Goal: Task Accomplishment & Management: Manage account settings

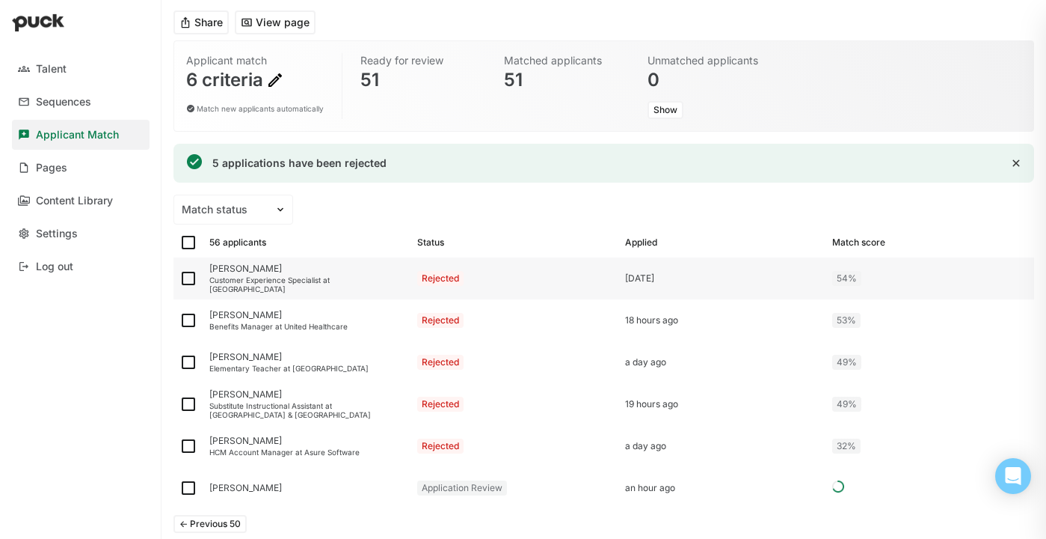
scroll to position [147, 0]
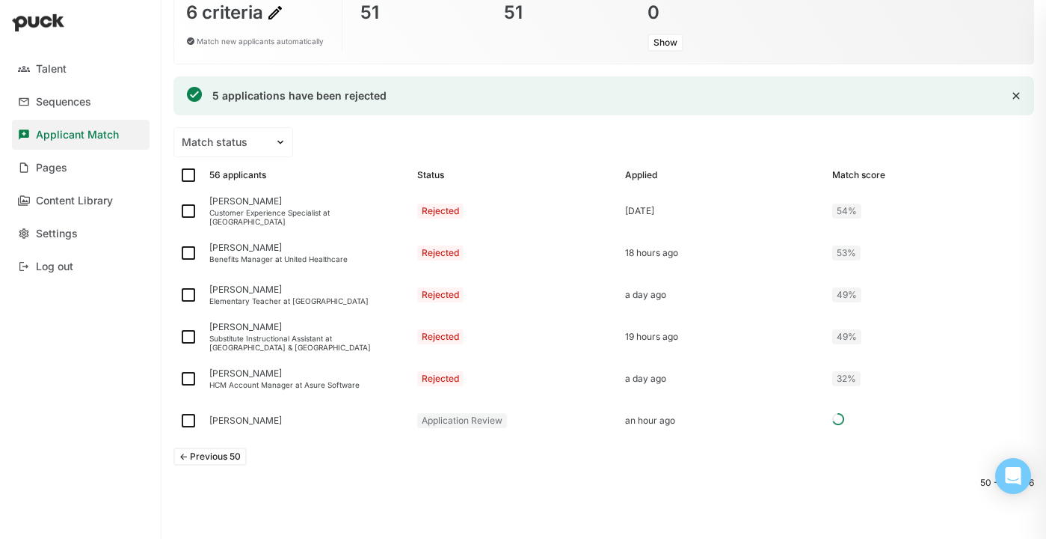
click at [221, 450] on button "<- Previous 50" at bounding box center [210, 456] width 73 height 18
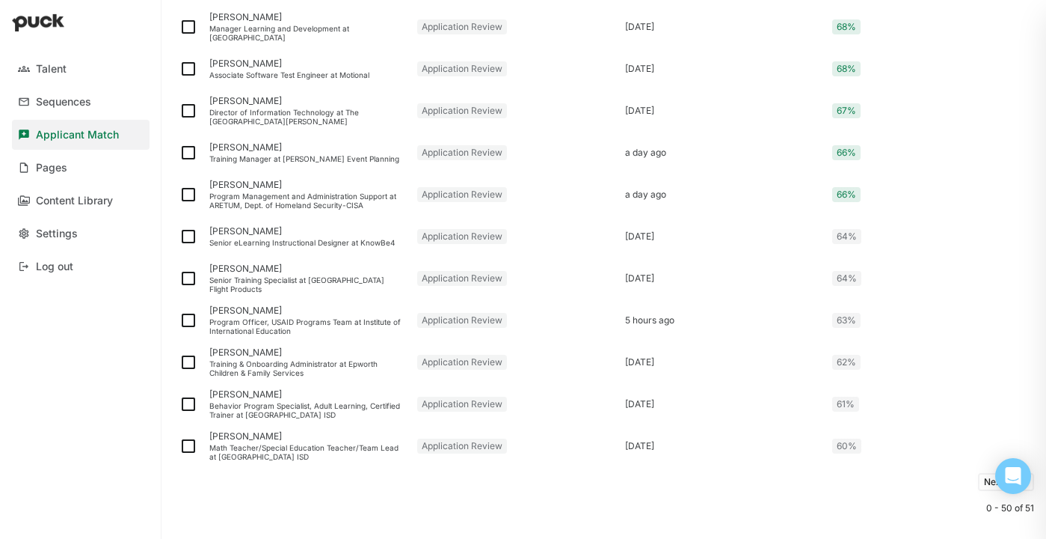
scroll to position [1966, 0]
click at [188, 446] on img at bounding box center [189, 444] width 18 height 18
click at [180, 445] on input "checkbox" at bounding box center [179, 444] width 1 height 1
checkbox input "true"
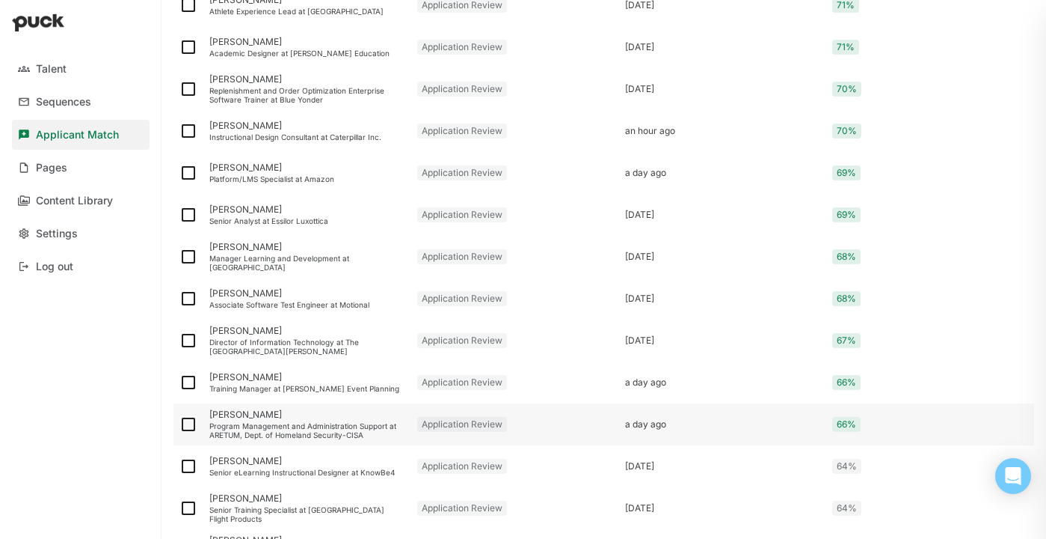
scroll to position [1746, 0]
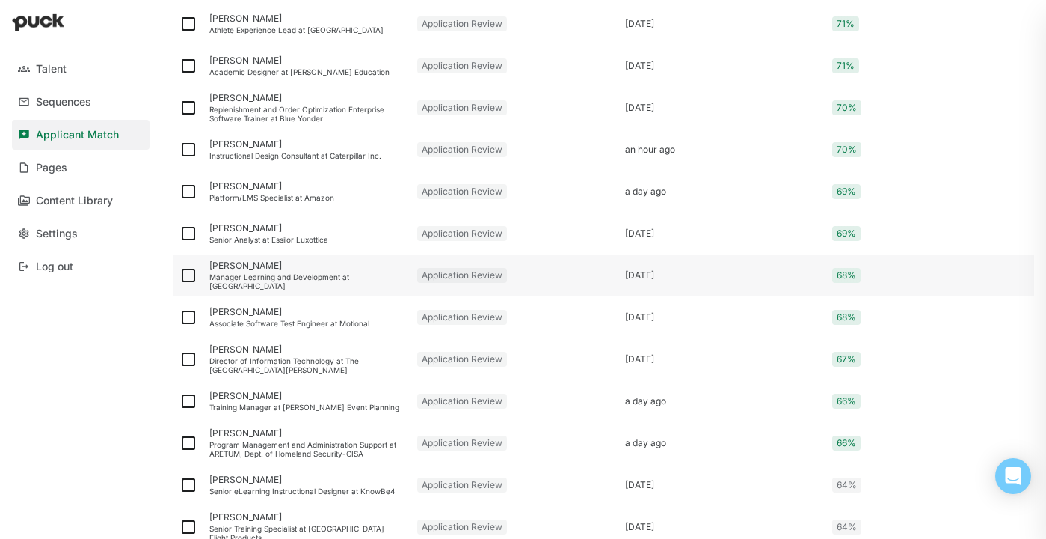
click at [185, 277] on img at bounding box center [189, 275] width 18 height 18
click at [180, 276] on input "checkbox" at bounding box center [179, 275] width 1 height 1
checkbox input "true"
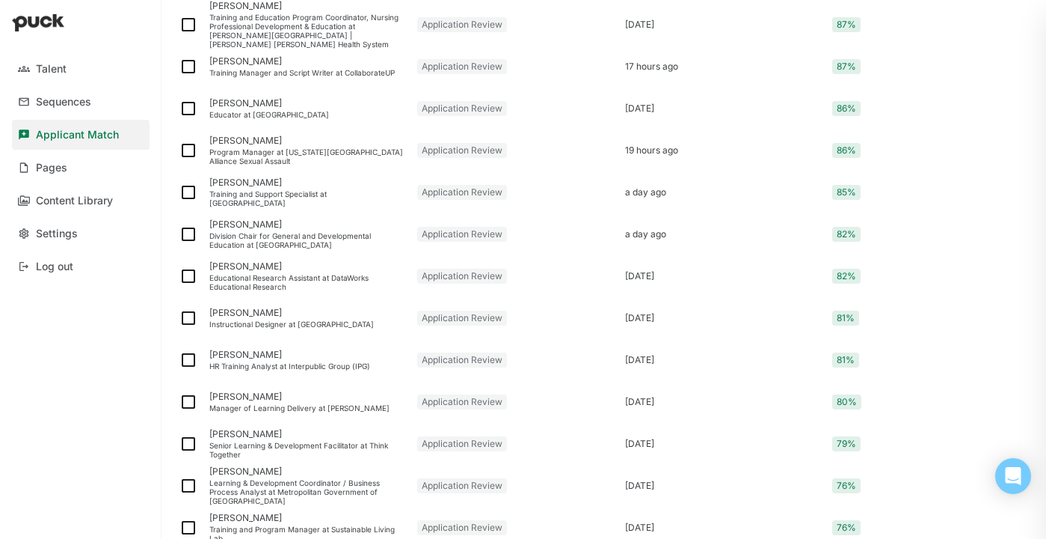
scroll to position [58, 0]
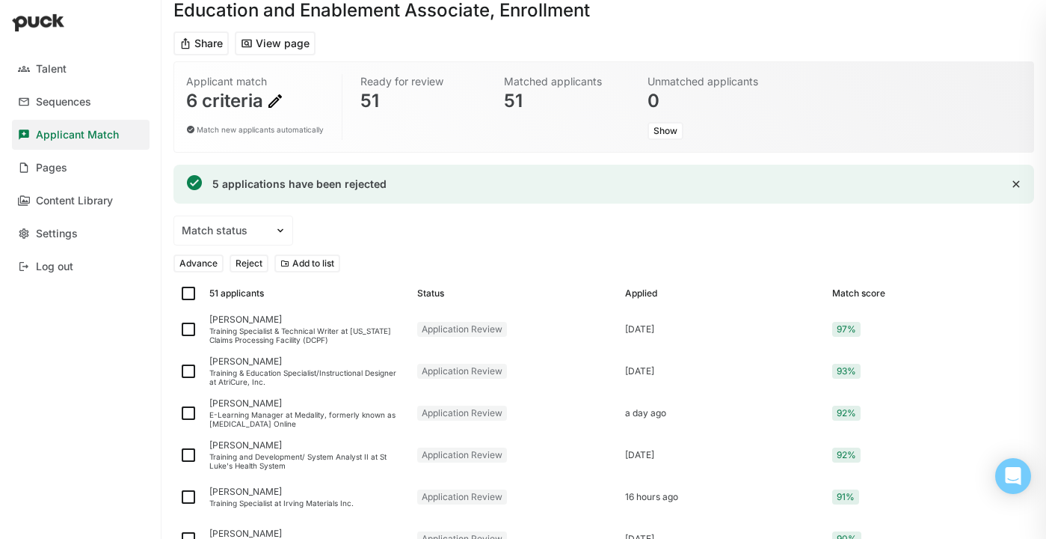
click at [251, 260] on button "Reject" at bounding box center [249, 263] width 39 height 18
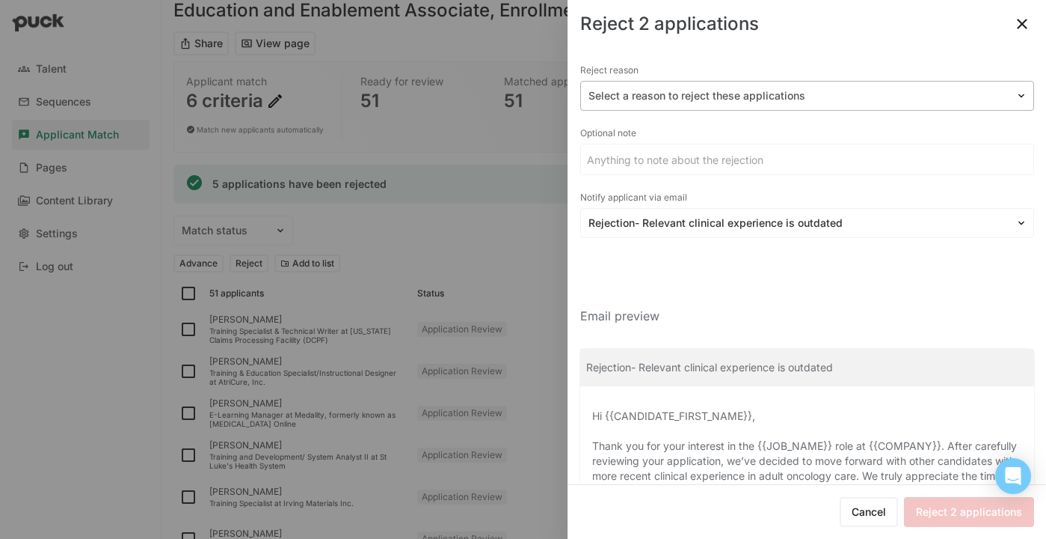
click at [742, 96] on div at bounding box center [799, 96] width 420 height 16
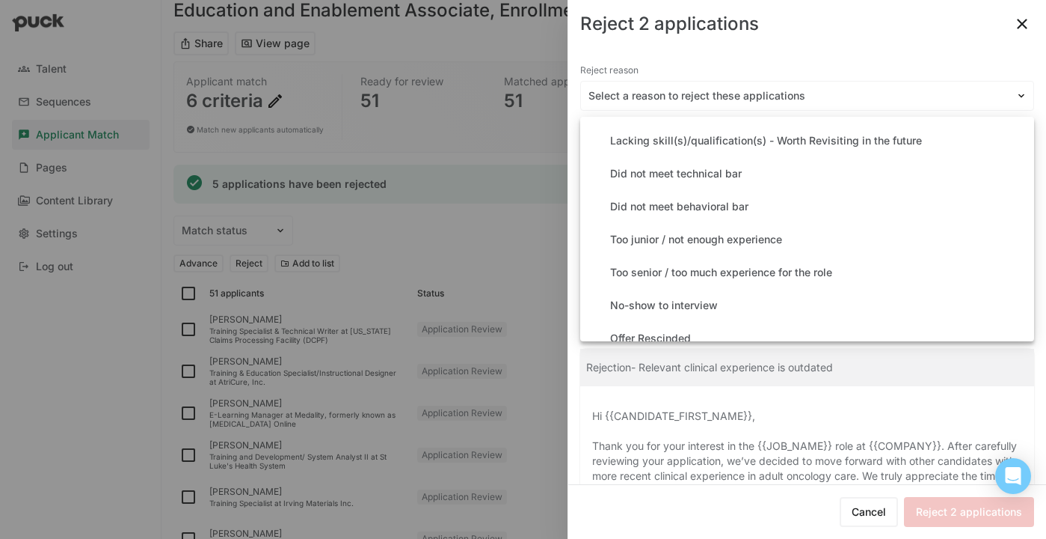
scroll to position [195, 0]
click at [732, 272] on div "Too senior / too much experience for the role" at bounding box center [721, 272] width 222 height 13
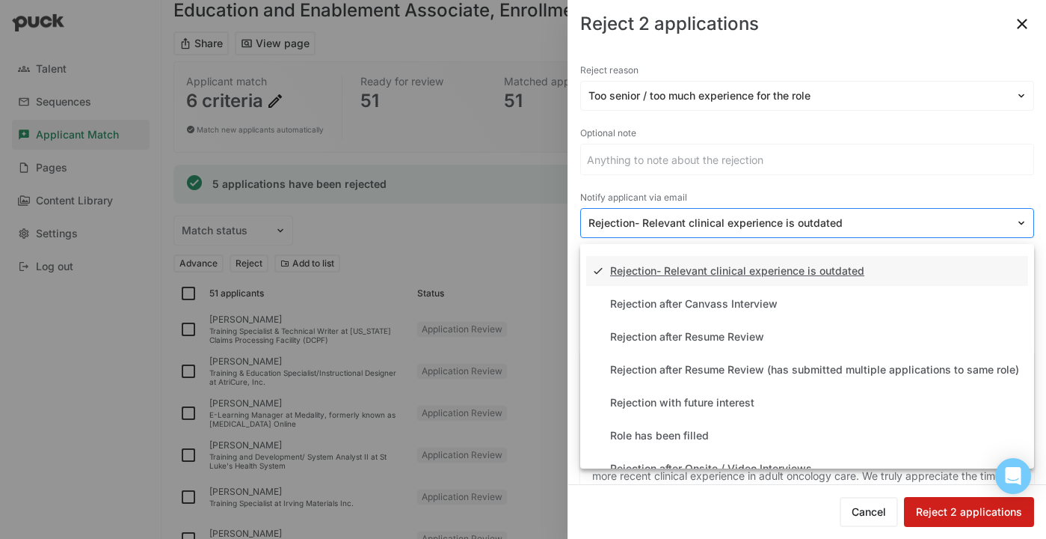
click at [779, 225] on div at bounding box center [799, 223] width 420 height 16
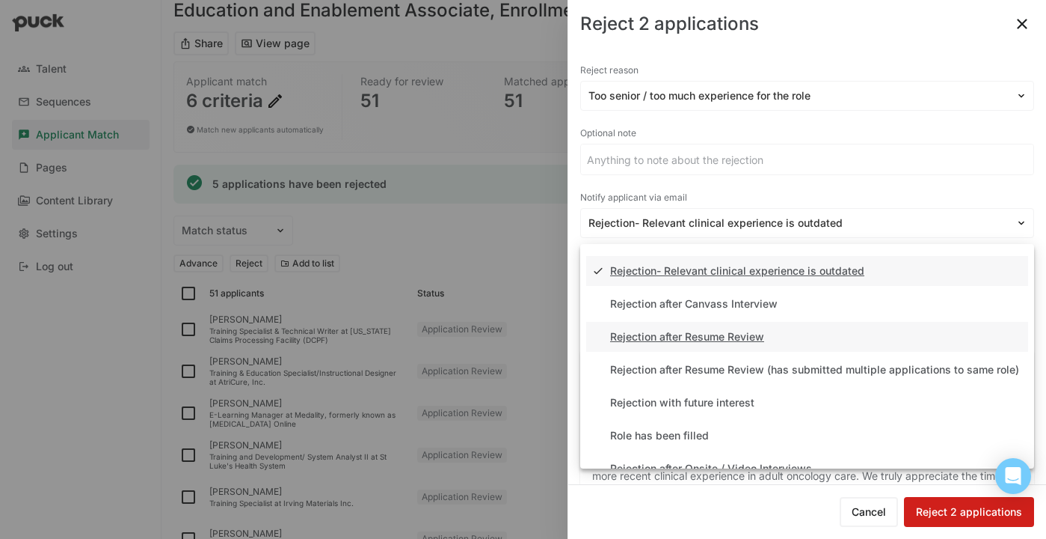
click at [750, 337] on div "Rejection after Resume Review" at bounding box center [687, 337] width 154 height 13
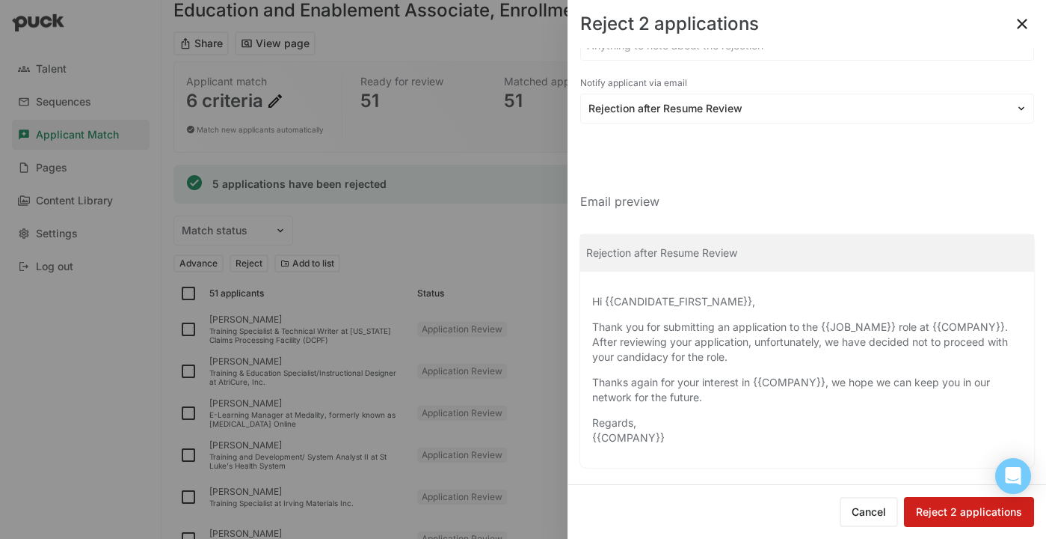
scroll to position [122, 0]
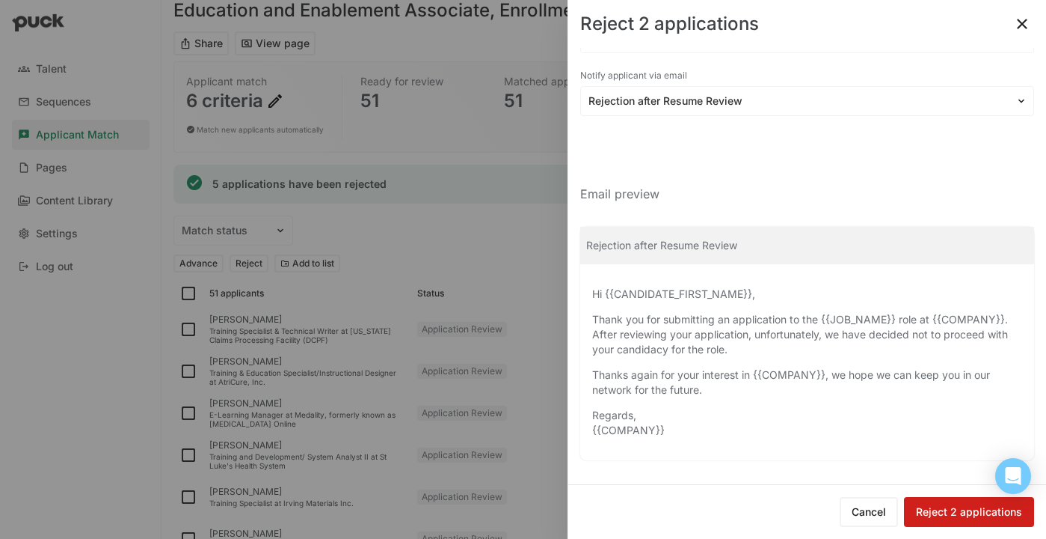
click at [860, 512] on button "Cancel" at bounding box center [869, 512] width 58 height 30
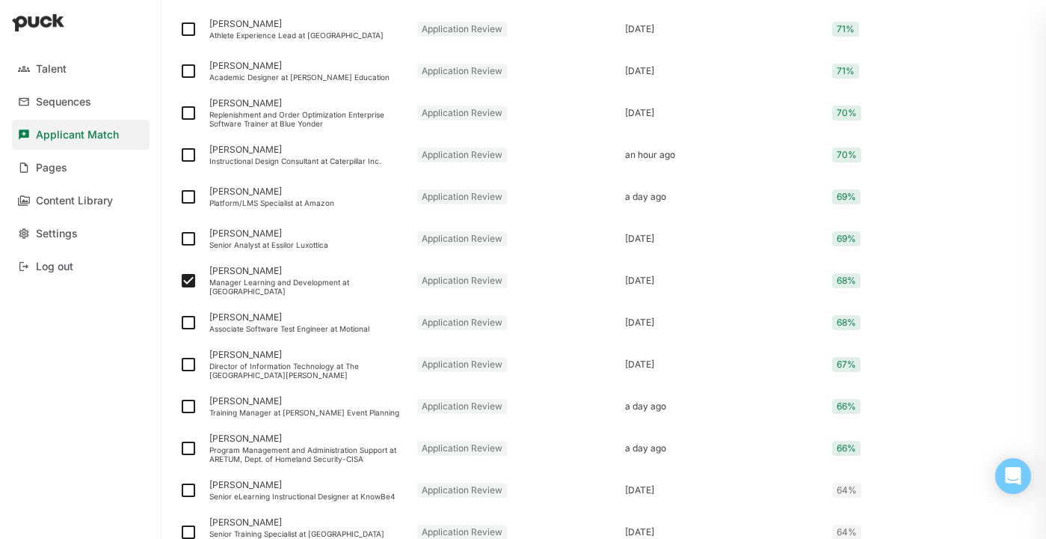
scroll to position [2019, 0]
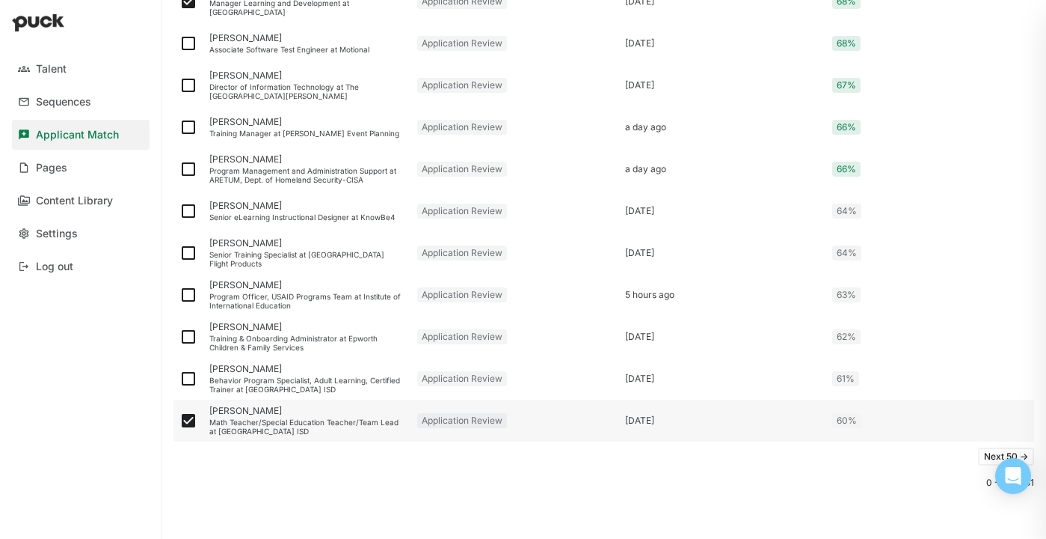
click at [186, 423] on img at bounding box center [189, 420] width 18 height 18
click at [180, 421] on input "checkbox" at bounding box center [179, 420] width 1 height 1
checkbox input "false"
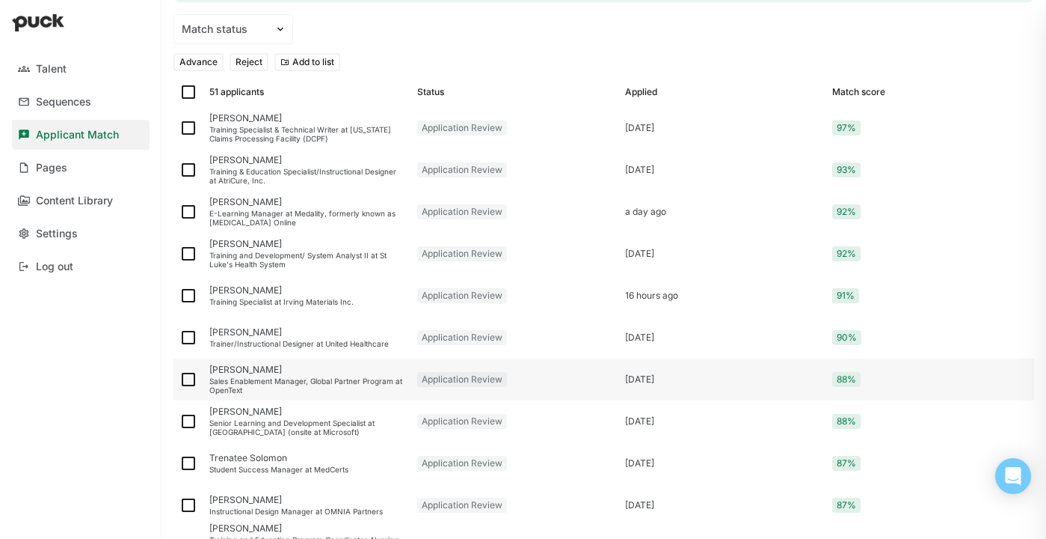
scroll to position [0, 0]
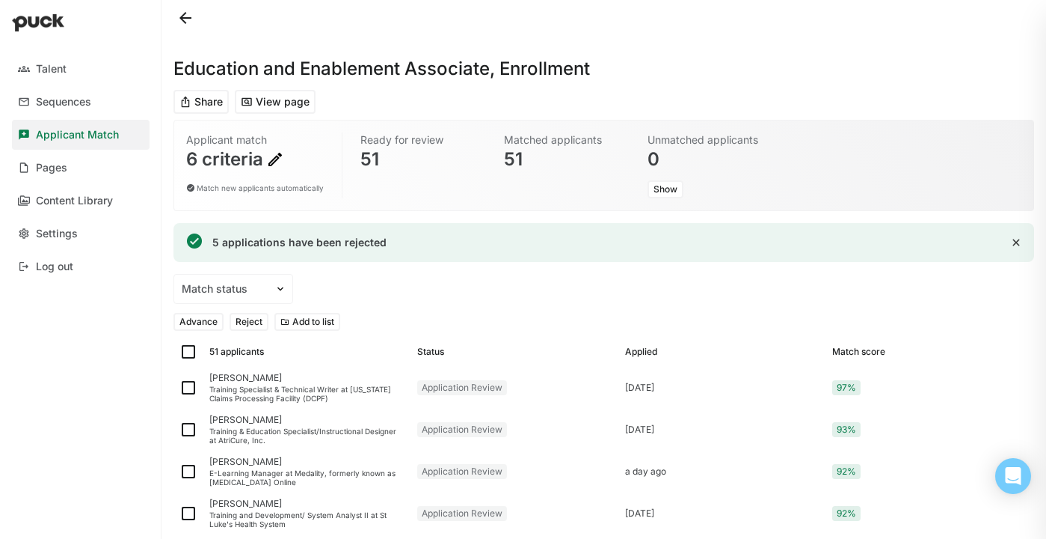
click at [251, 325] on button "Reject" at bounding box center [249, 322] width 39 height 18
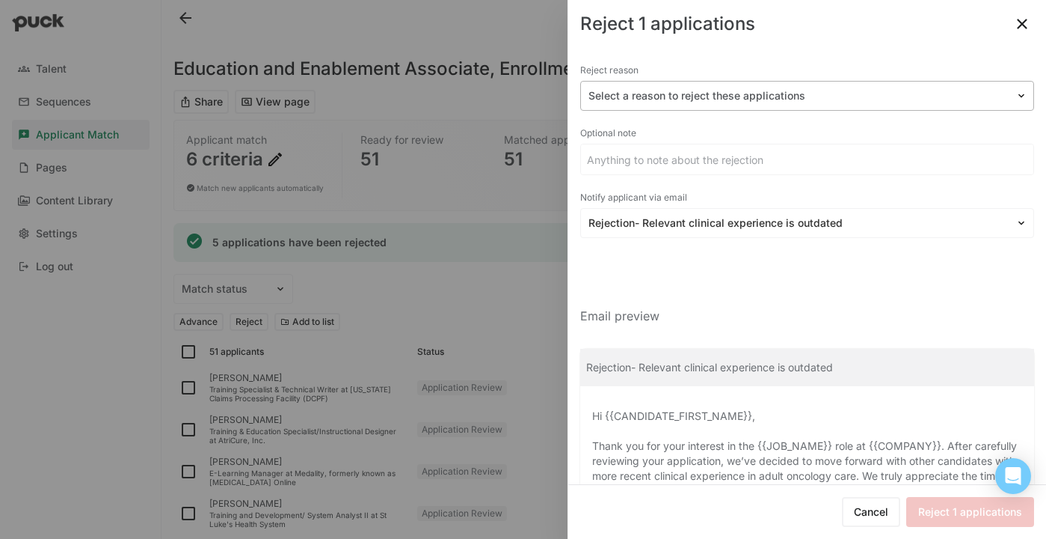
click at [806, 95] on div at bounding box center [799, 96] width 420 height 16
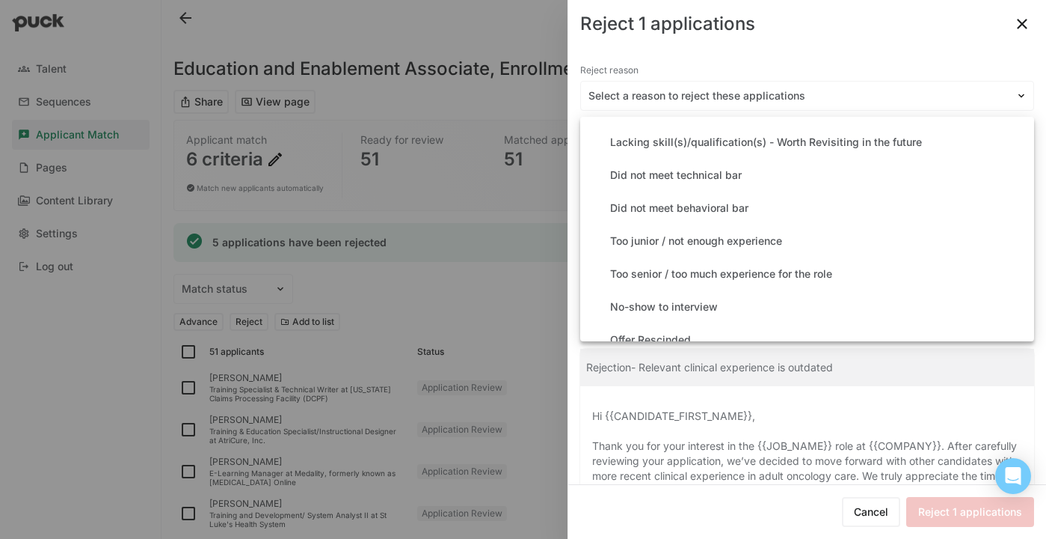
scroll to position [194, 0]
click at [741, 269] on div "Too senior / too much experience for the role" at bounding box center [721, 273] width 222 height 13
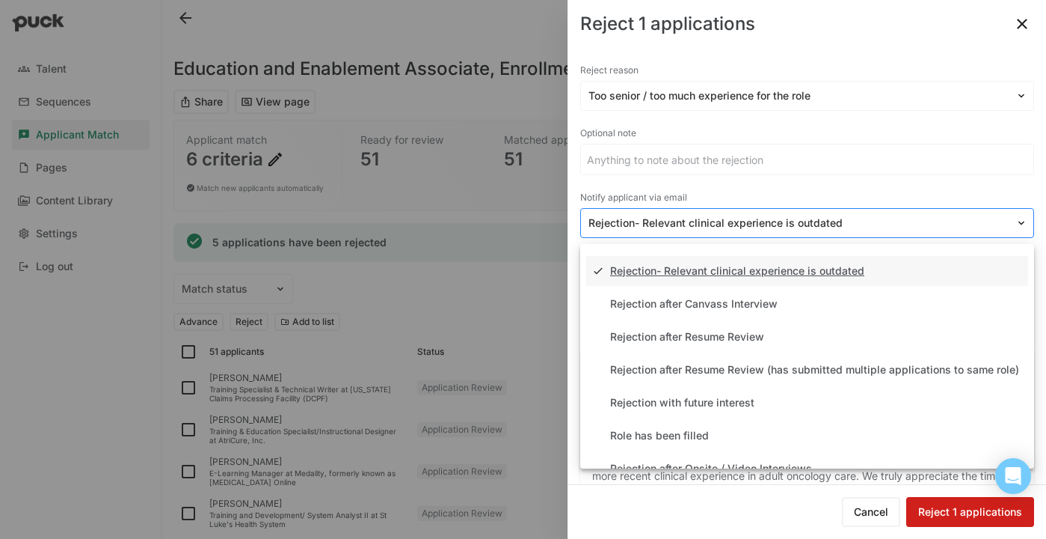
click at [781, 227] on div at bounding box center [799, 223] width 420 height 16
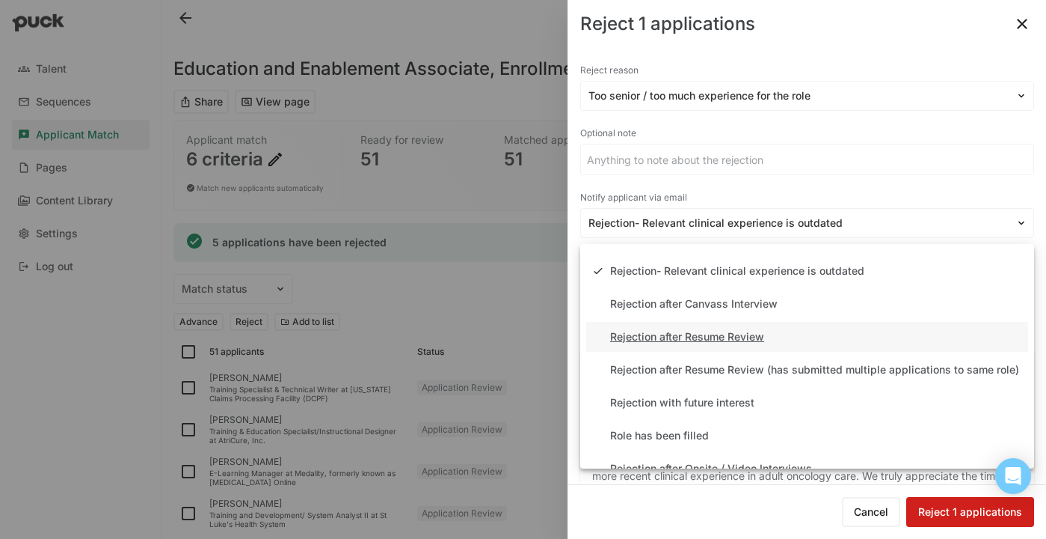
click at [757, 343] on div "Rejection after Resume Review" at bounding box center [807, 337] width 442 height 30
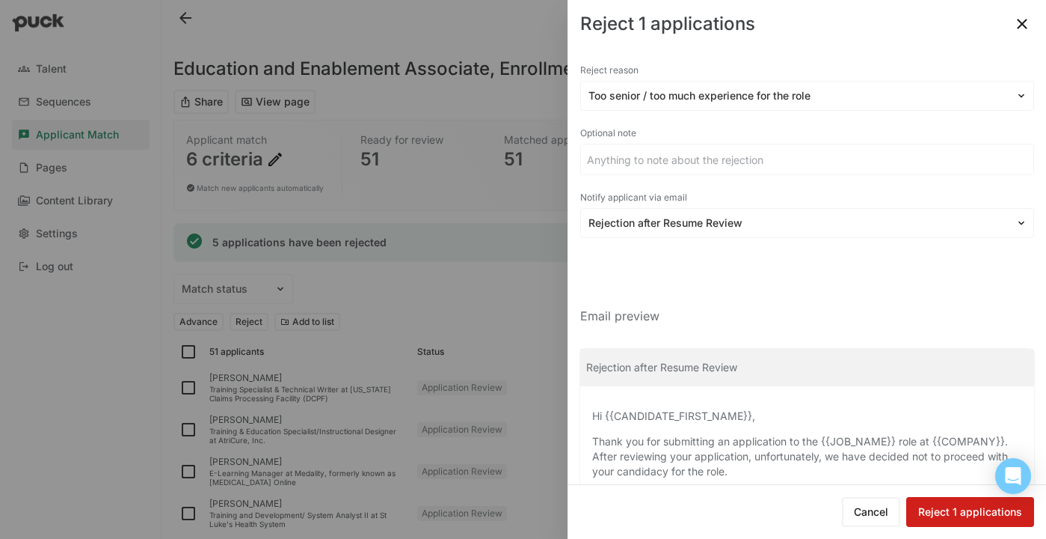
click at [946, 509] on button "Reject 1 applications" at bounding box center [971, 512] width 128 height 30
checkbox input "false"
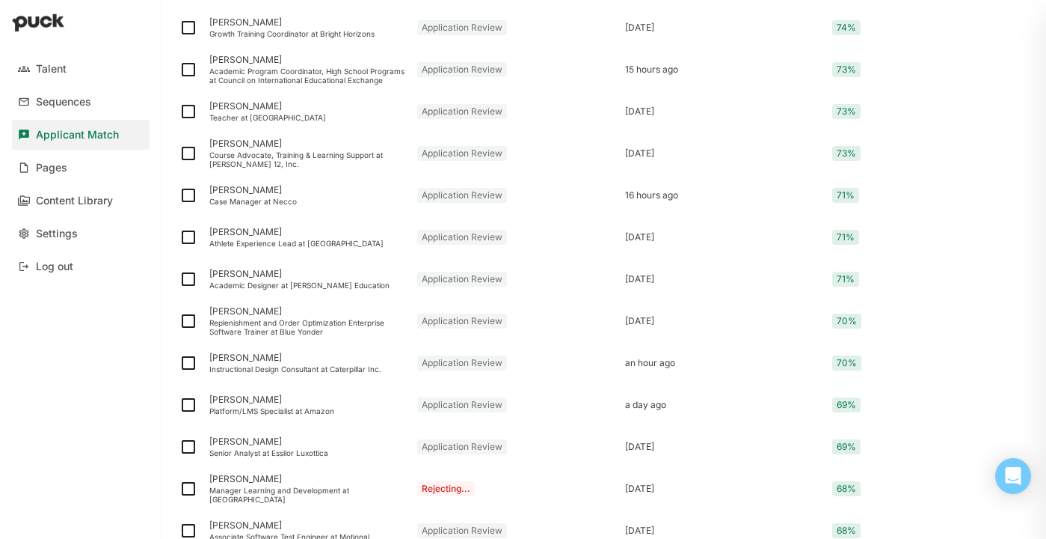
scroll to position [1456, 0]
